Goal: Task Accomplishment & Management: Use online tool/utility

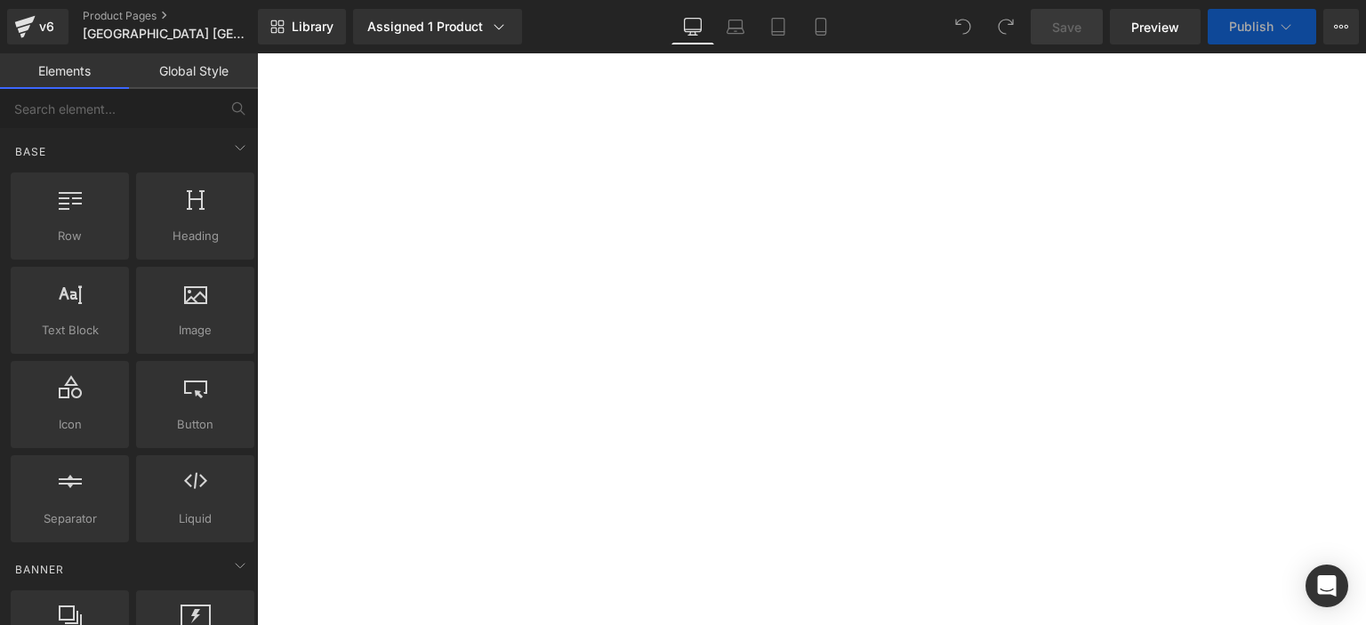
scroll to position [4281, 0]
click at [257, 53] on img at bounding box center [257, 53] width 0 height 0
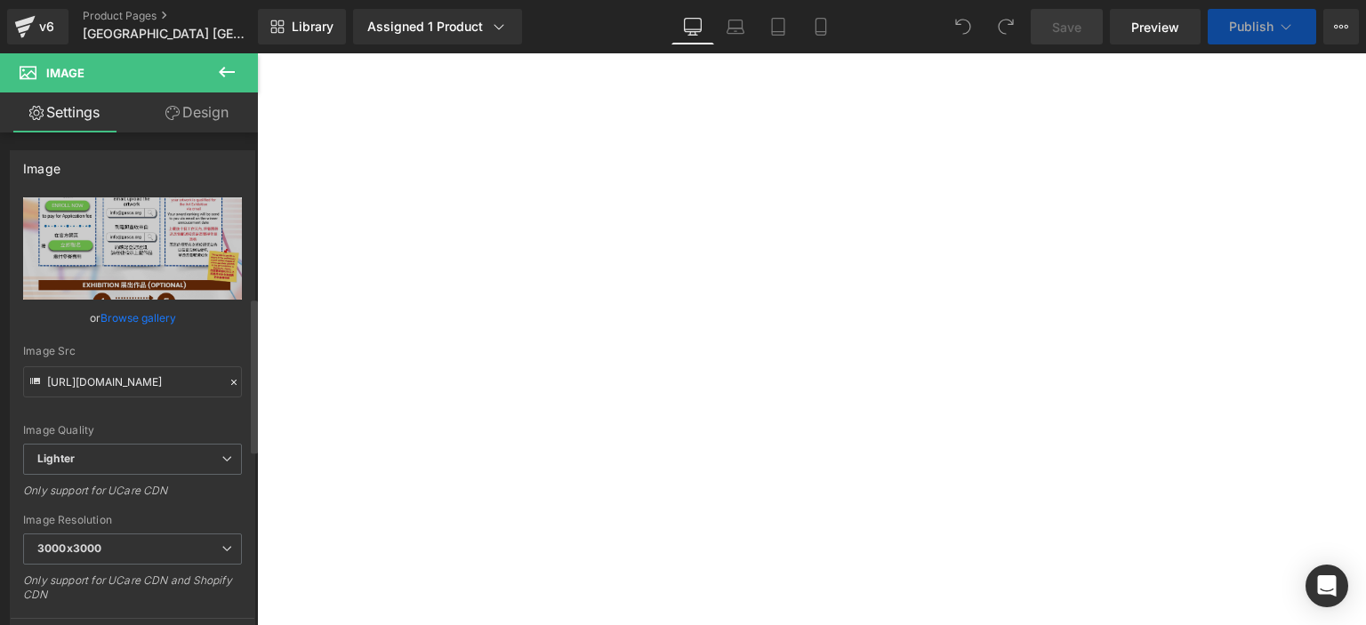
scroll to position [523, 0]
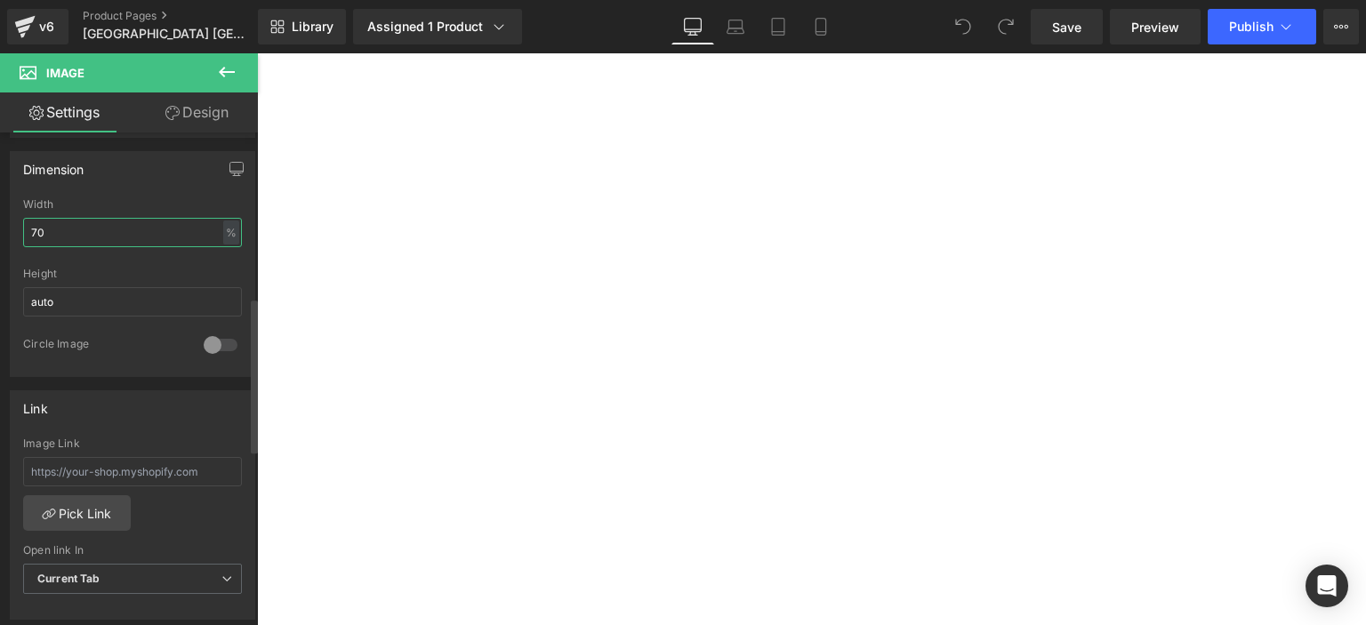
click at [92, 231] on input "70" at bounding box center [132, 232] width 219 height 29
type input "80"
click at [1255, 17] on button "Publish" at bounding box center [1262, 27] width 109 height 36
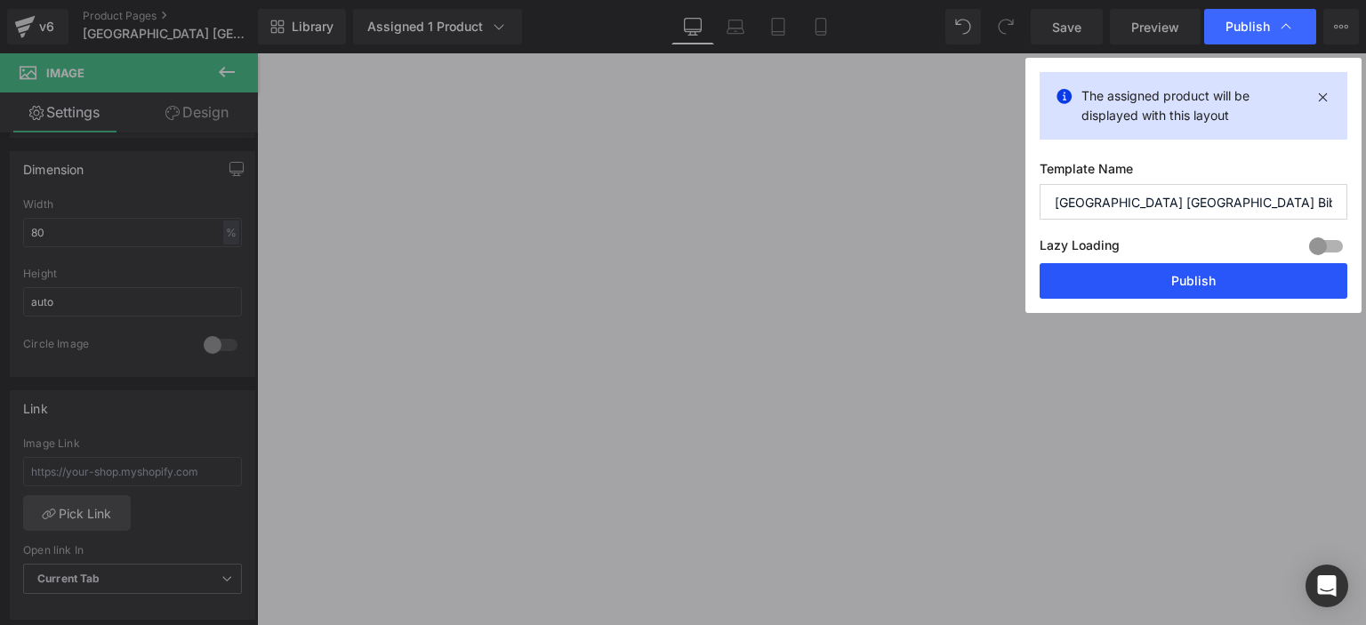
click at [0, 0] on button "Publish" at bounding box center [0, 0] width 0 height 0
